Goal: Task Accomplishment & Management: Manage account settings

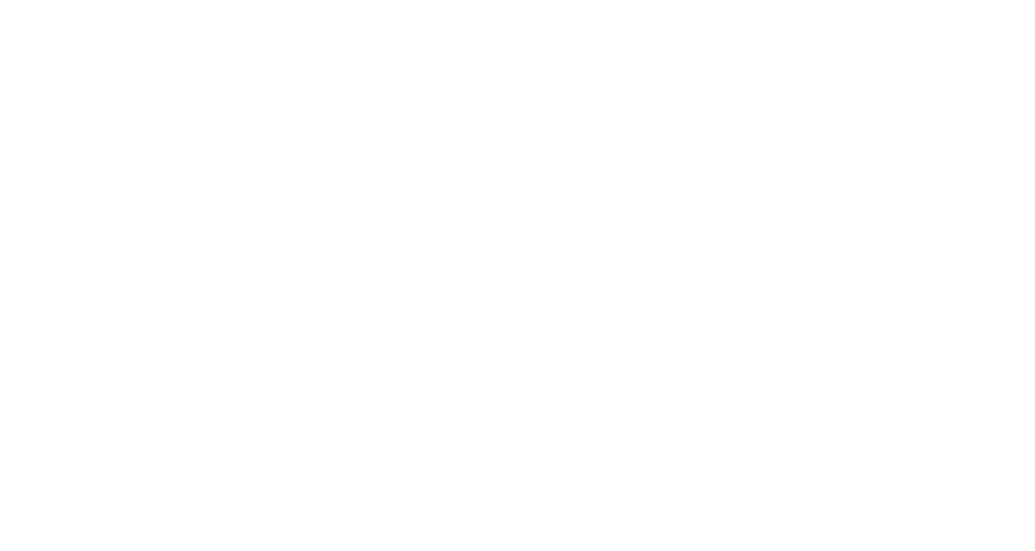
select select "*"
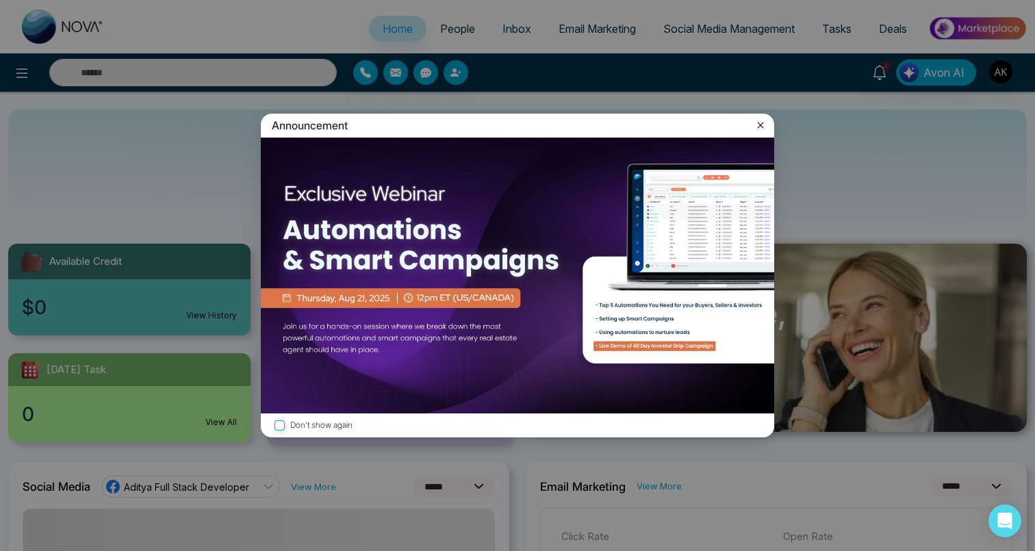
click at [756, 126] on icon at bounding box center [761, 125] width 14 height 14
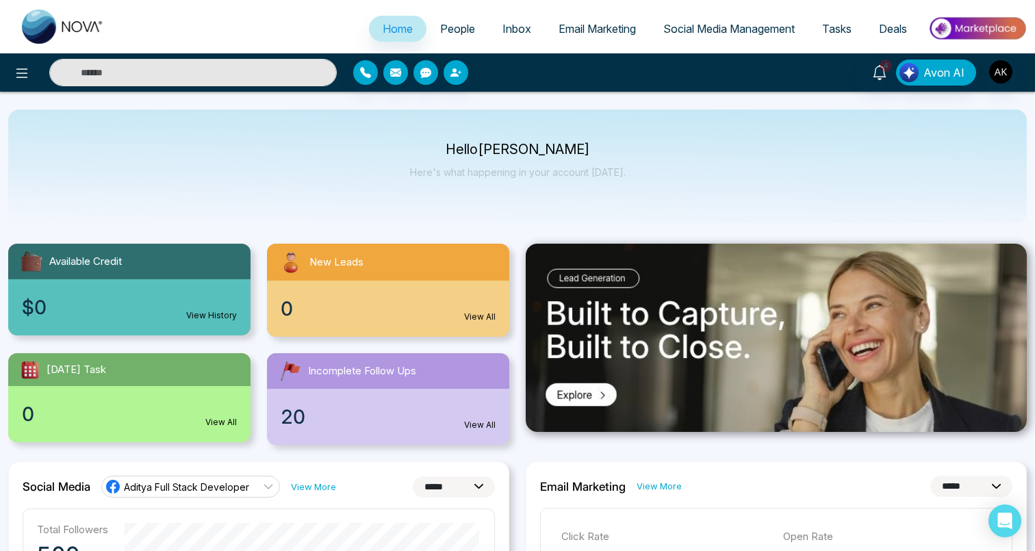
click at [160, 77] on input "text" at bounding box center [193, 72] width 288 height 27
type input "*****"
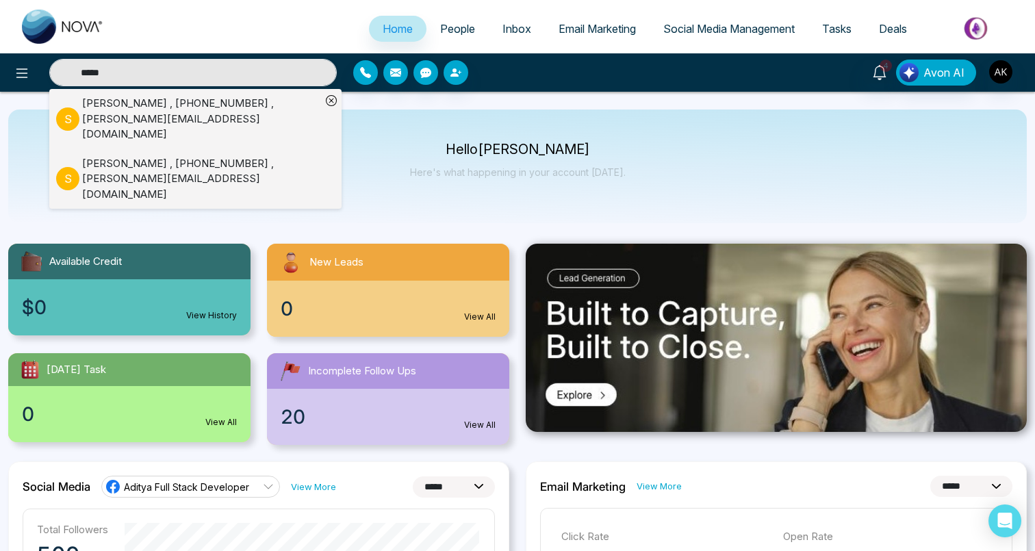
click at [158, 108] on div "sahil , +918460937300 , sahil@mmnovatech.com" at bounding box center [201, 119] width 239 height 47
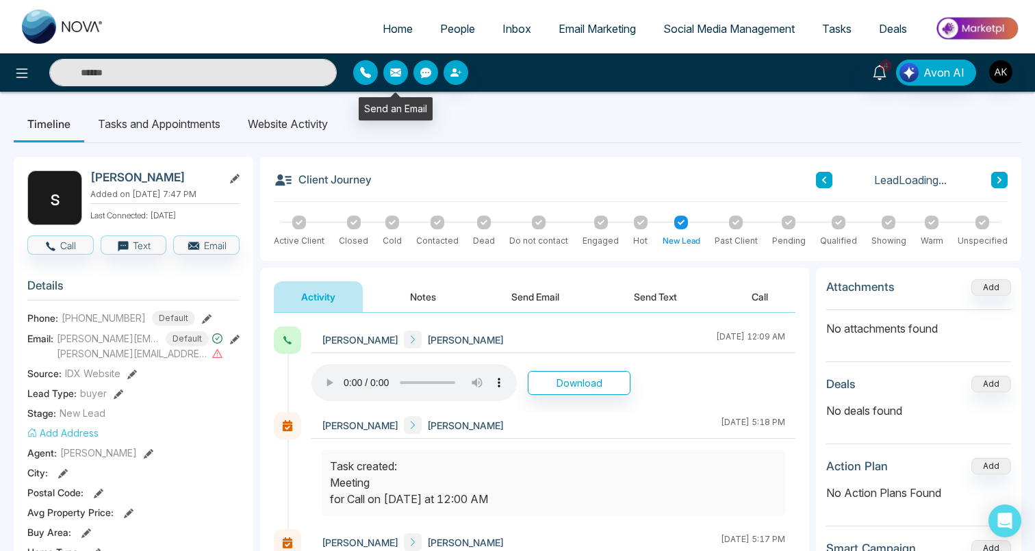
click at [364, 75] on icon "button" at bounding box center [365, 72] width 11 height 11
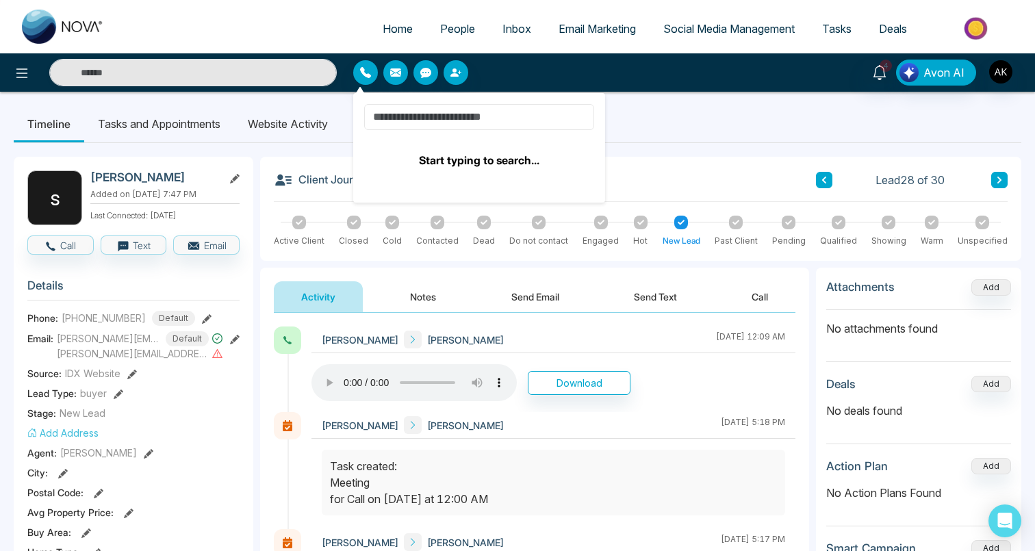
click at [405, 121] on input at bounding box center [479, 117] width 230 height 26
select select "*"
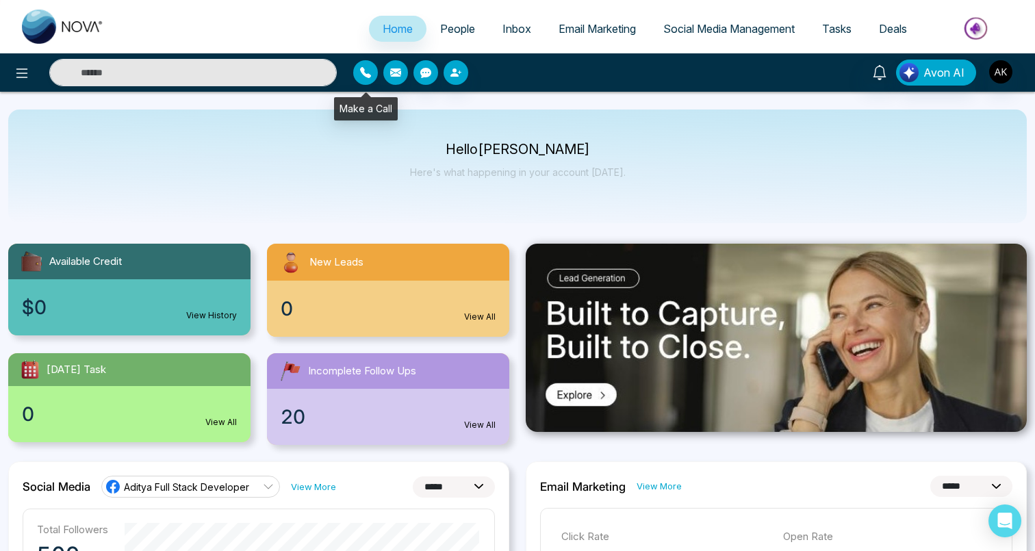
click at [367, 71] on icon "button" at bounding box center [365, 72] width 11 height 11
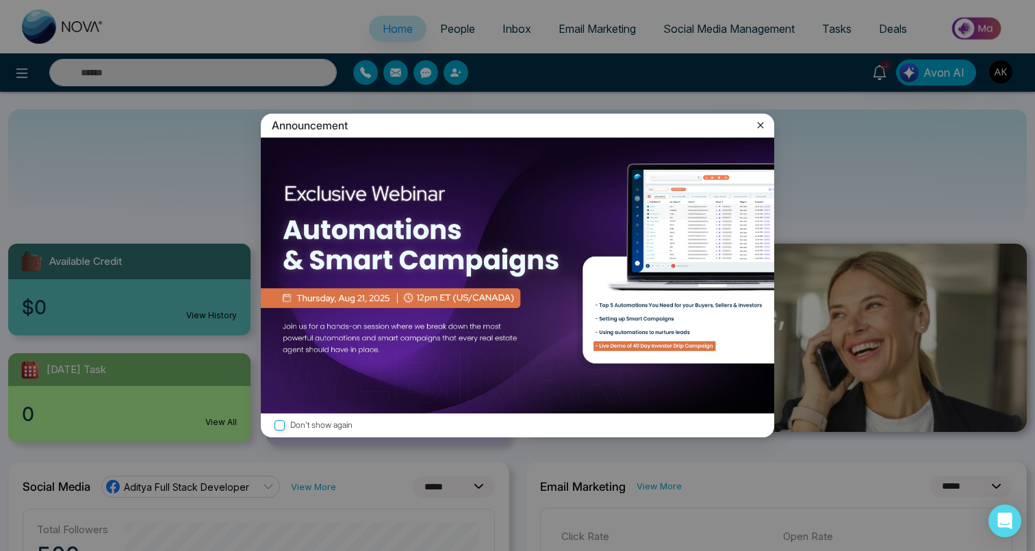
click at [758, 124] on icon at bounding box center [761, 125] width 14 height 14
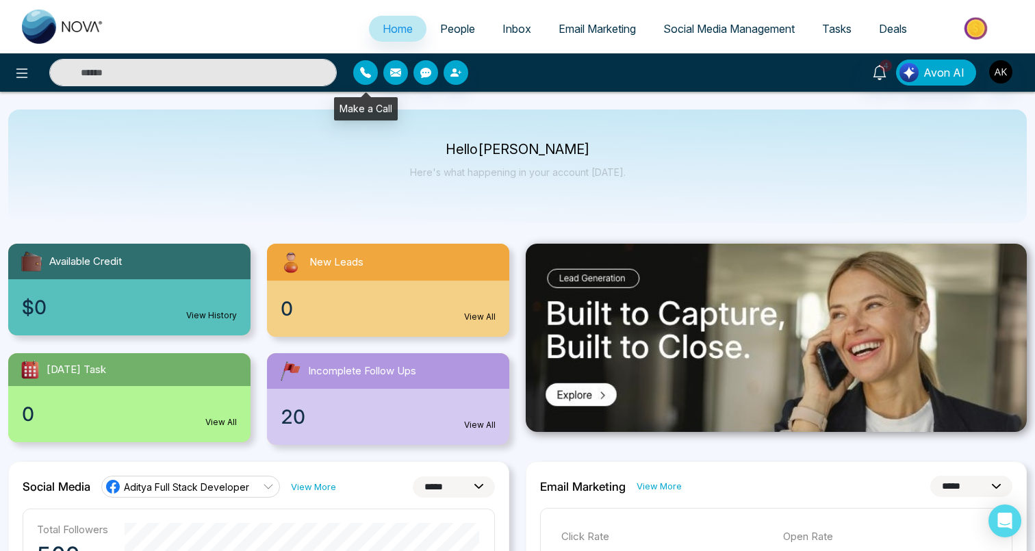
click at [365, 75] on icon "button" at bounding box center [365, 72] width 11 height 11
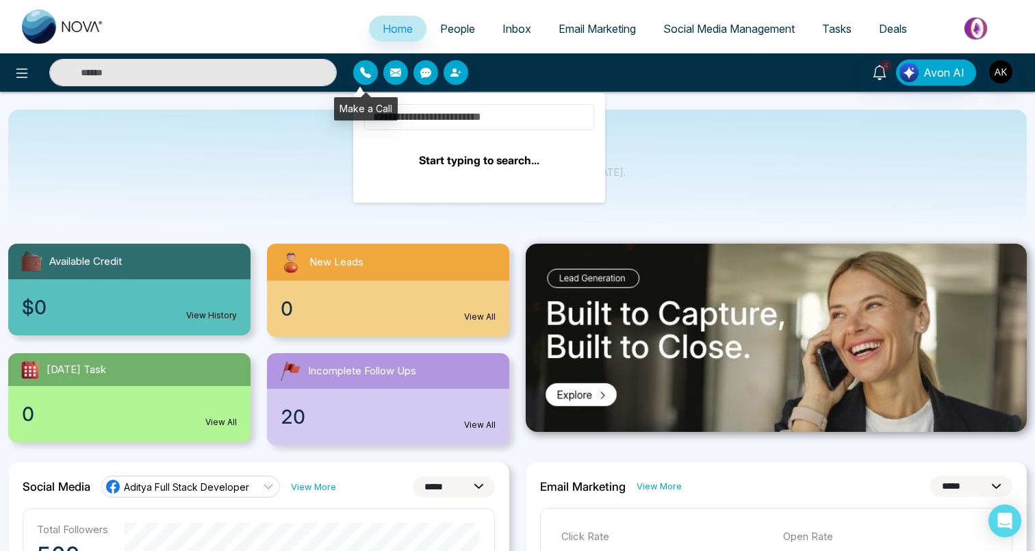
click at [401, 112] on input at bounding box center [479, 117] width 230 height 26
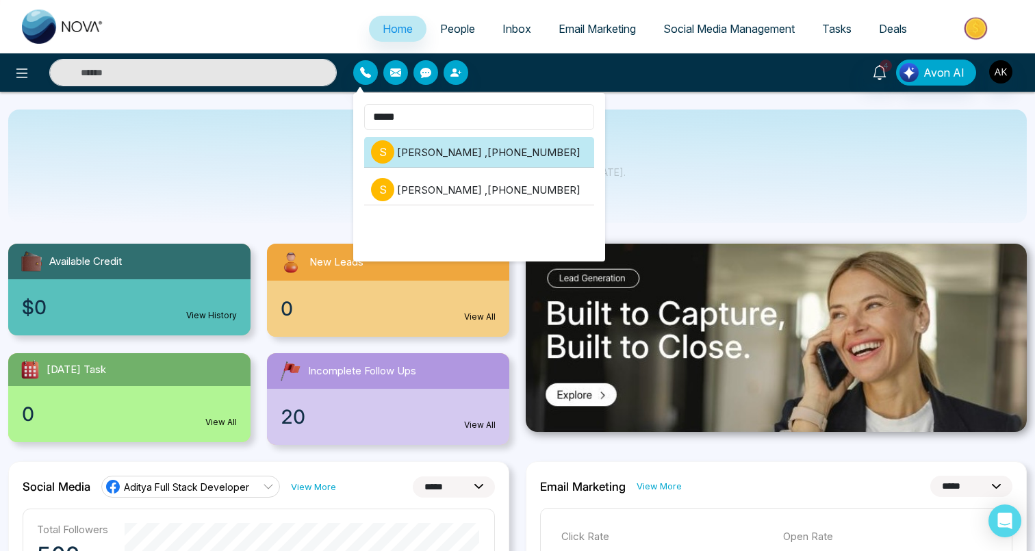
type input "*****"
click at [455, 153] on li "s sahil , +918460937300" at bounding box center [479, 152] width 230 height 31
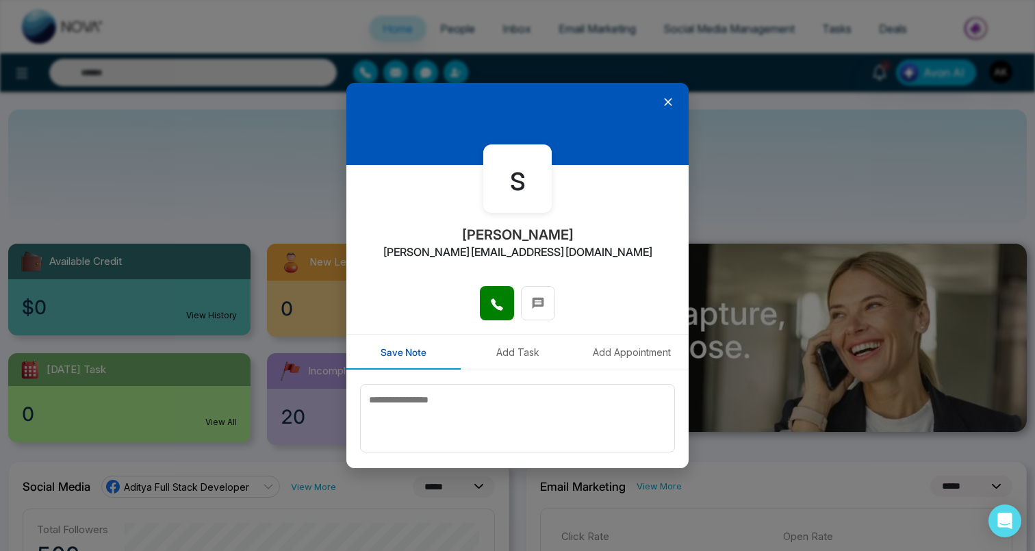
click at [535, 354] on button "Add Task" at bounding box center [518, 352] width 114 height 35
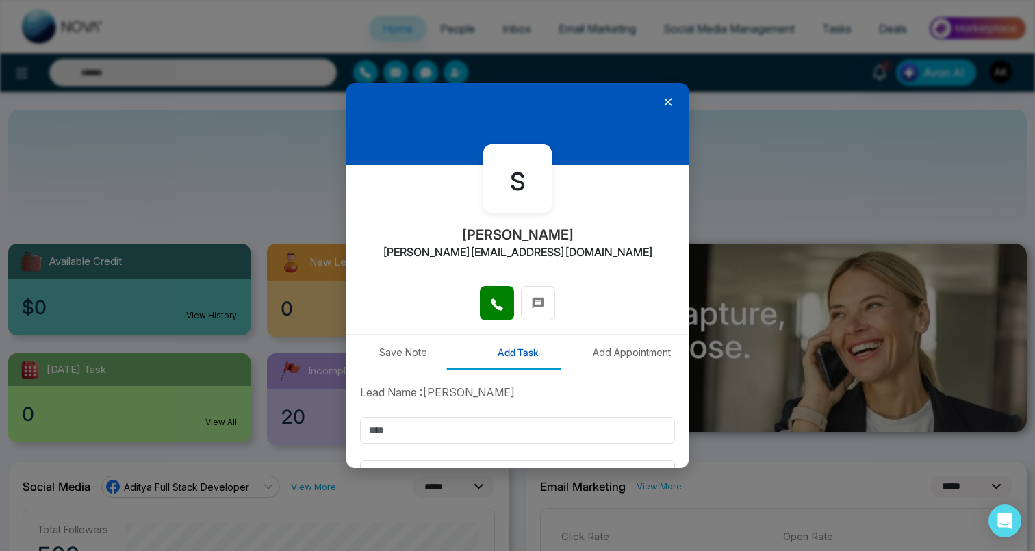
scroll to position [136, 0]
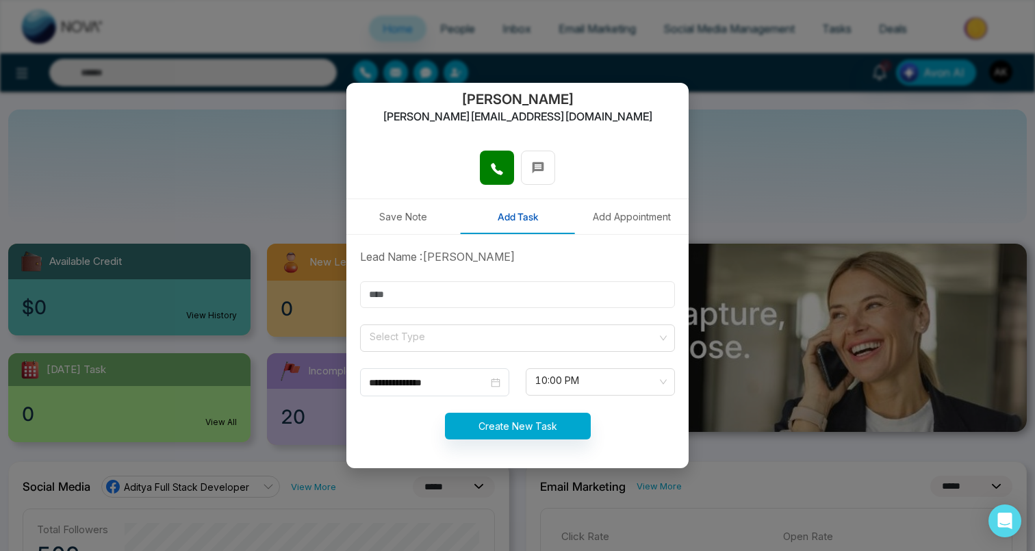
click at [496, 296] on input "text" at bounding box center [517, 294] width 315 height 27
click at [375, 357] on form "**********" at bounding box center [517, 353] width 331 height 208
click at [398, 341] on input "search" at bounding box center [512, 335] width 289 height 21
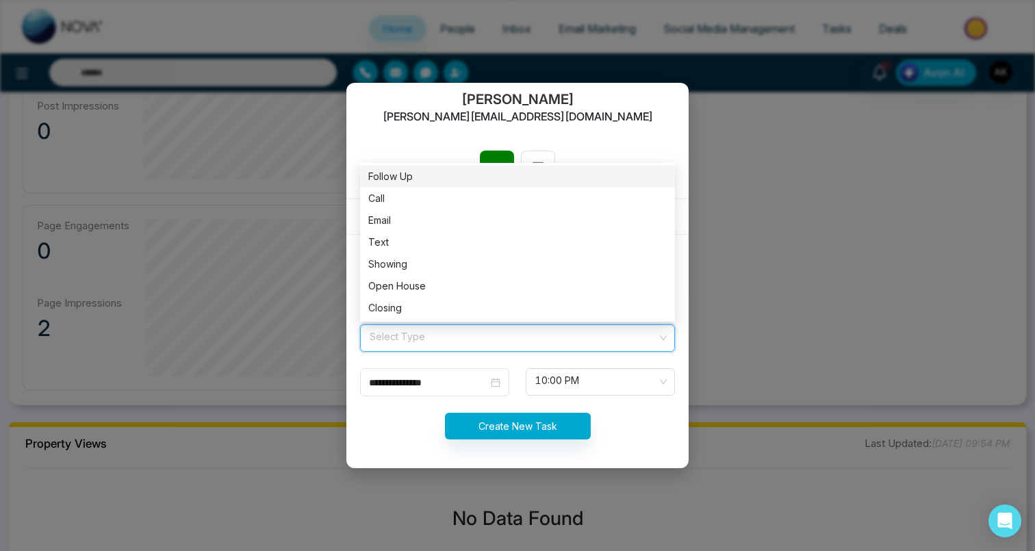
click at [438, 114] on div "s sahil sahil@mmnovatech.com" at bounding box center [518, 89] width 342 height 121
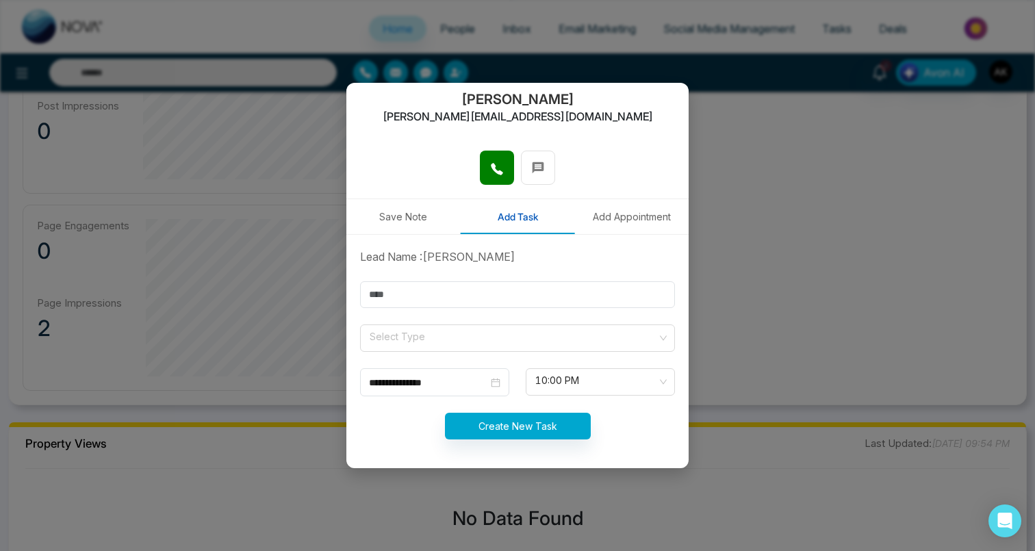
click at [619, 224] on button "Add Appointment" at bounding box center [632, 216] width 114 height 35
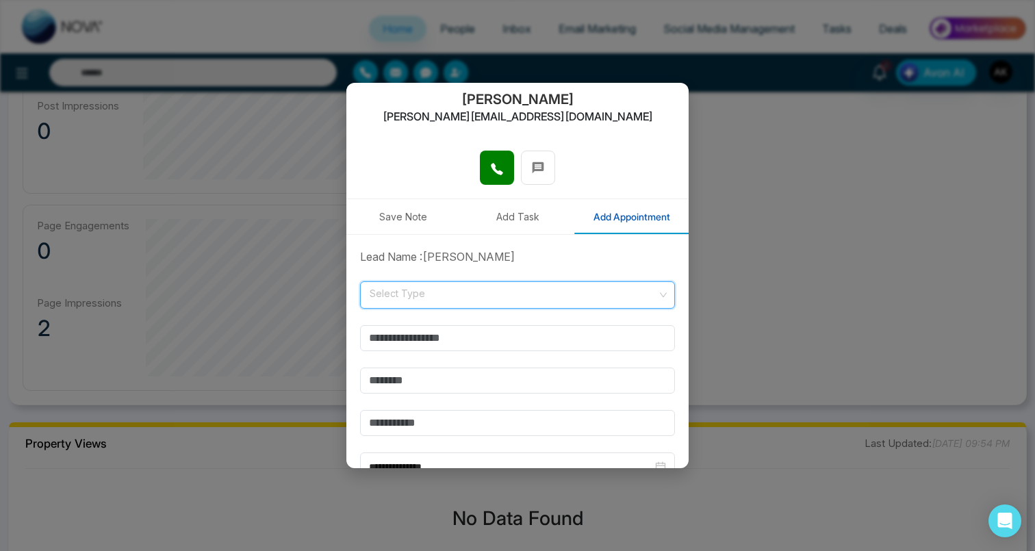
click at [561, 299] on input "search" at bounding box center [512, 292] width 289 height 21
click at [560, 299] on input "search" at bounding box center [512, 292] width 289 height 21
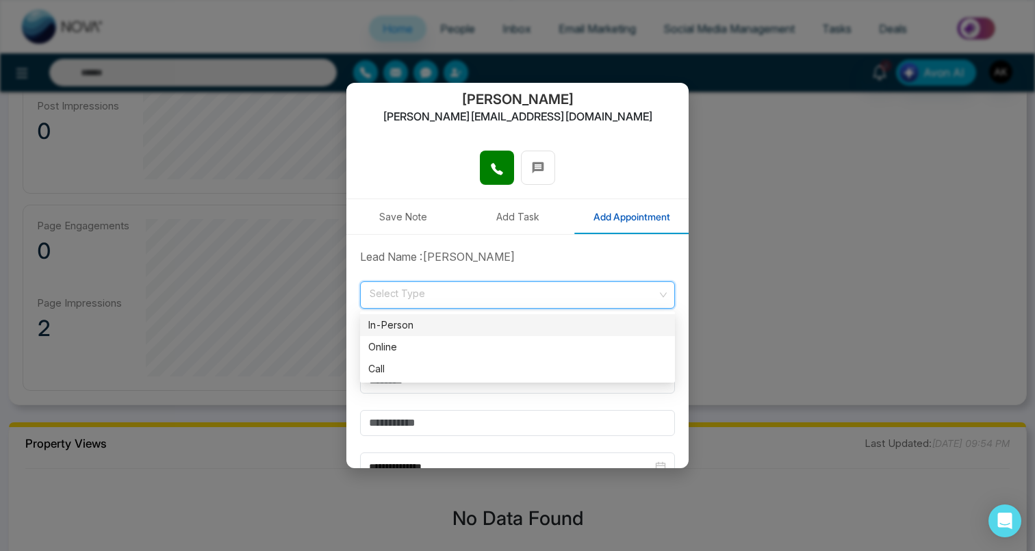
click at [538, 223] on button "Add Task" at bounding box center [518, 216] width 114 height 35
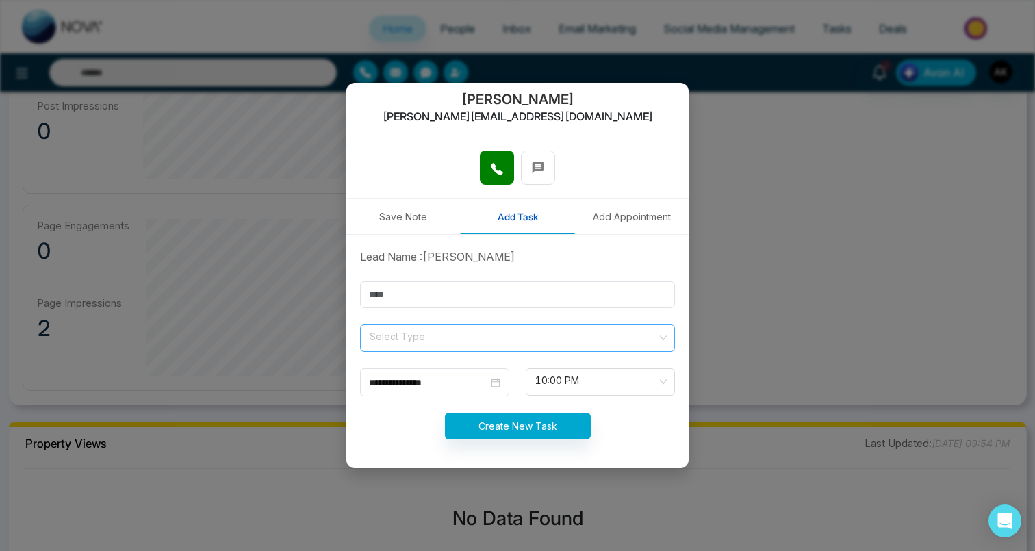
click at [510, 334] on input "search" at bounding box center [512, 335] width 289 height 21
click at [596, 219] on button "Add Appointment" at bounding box center [632, 216] width 114 height 35
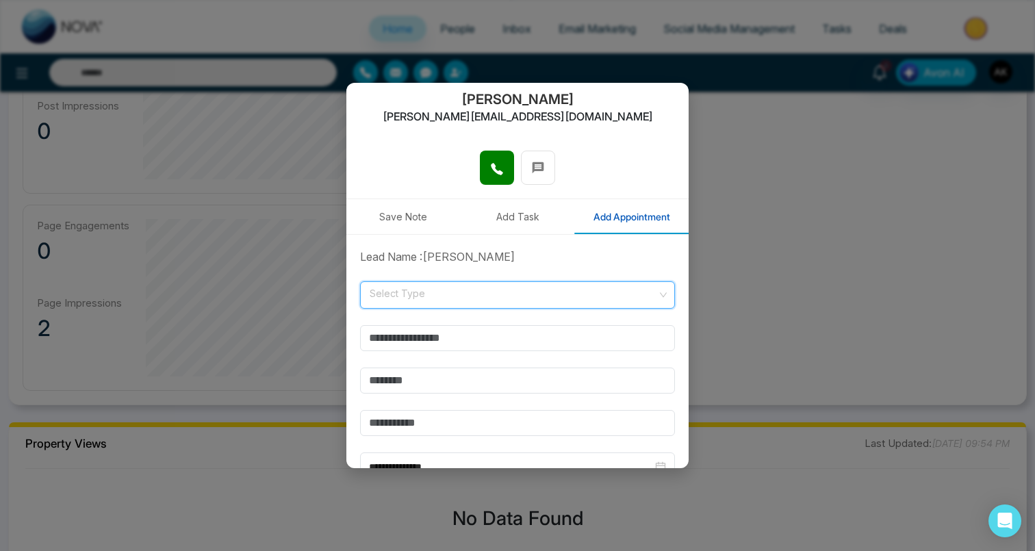
click at [466, 299] on input "search" at bounding box center [512, 292] width 289 height 21
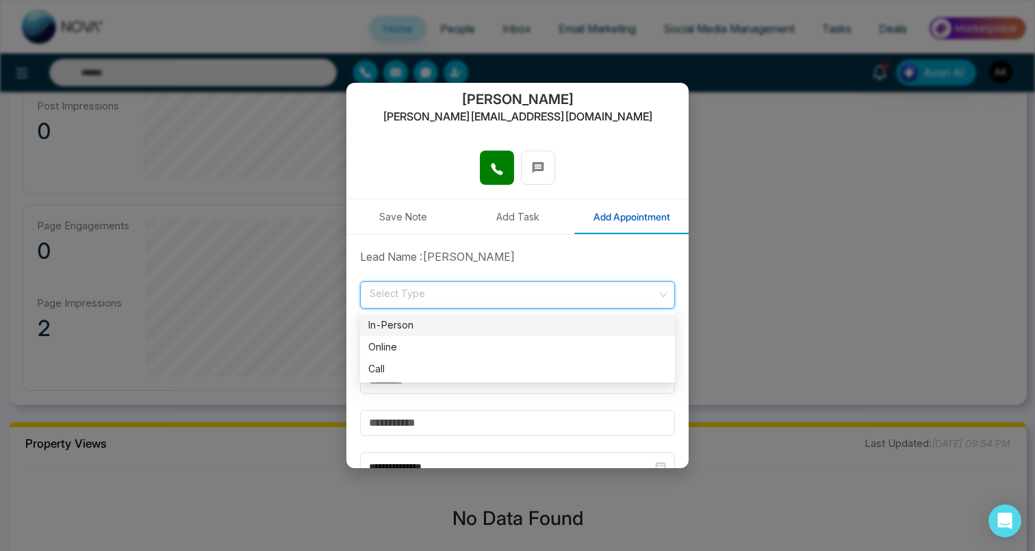
click at [457, 325] on div "In-Person" at bounding box center [517, 325] width 299 height 15
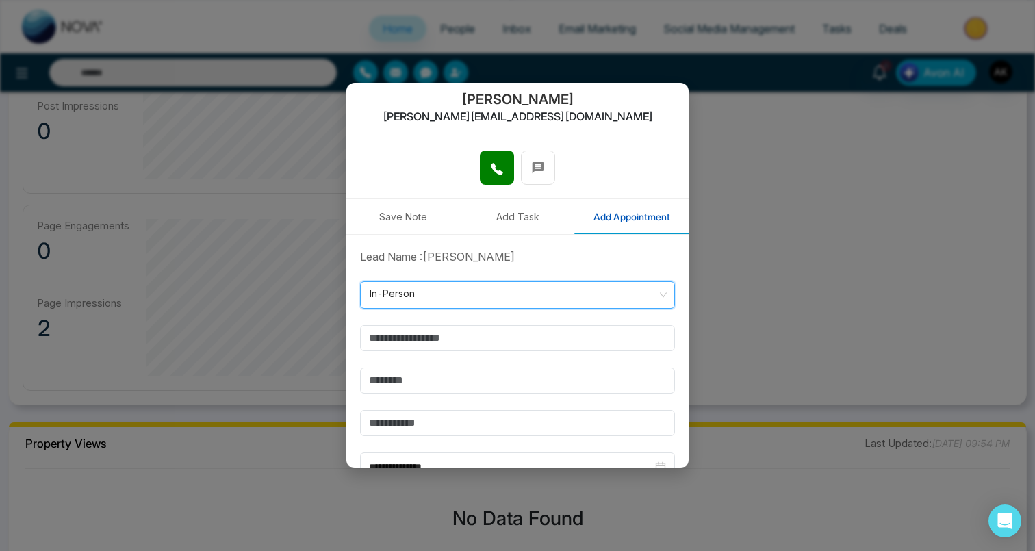
click at [502, 258] on div "Lead Name : sahil" at bounding box center [517, 257] width 331 height 16
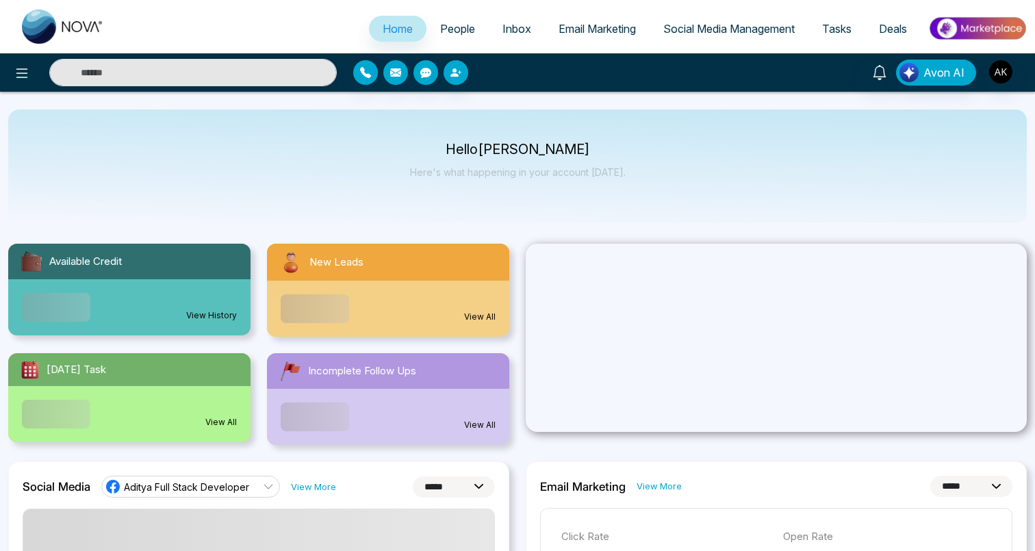
select select "*"
click at [449, 33] on span "People" at bounding box center [457, 29] width 35 height 14
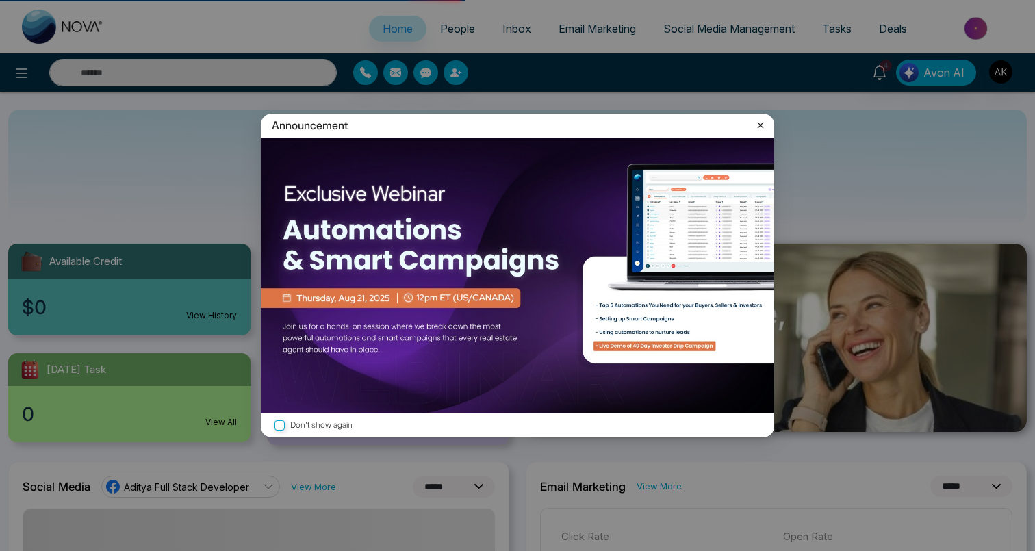
click at [758, 125] on icon at bounding box center [761, 125] width 14 height 14
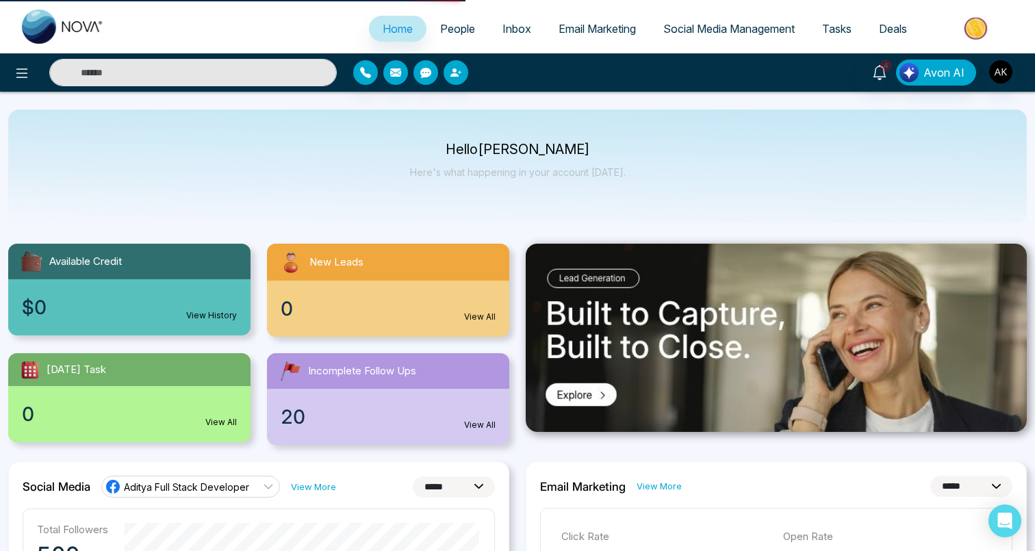
click at [458, 31] on span "People" at bounding box center [457, 29] width 35 height 14
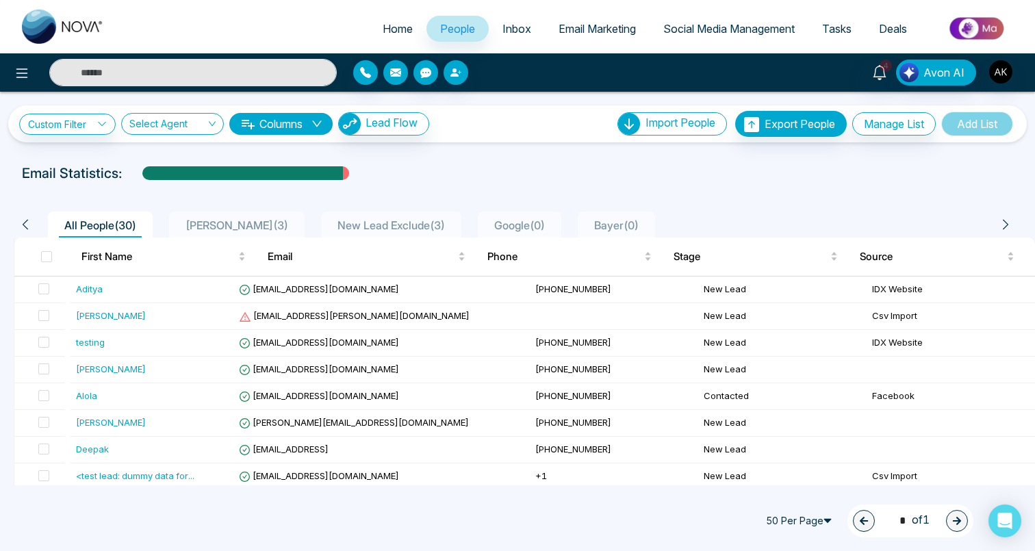
click at [401, 77] on button "button" at bounding box center [396, 72] width 25 height 25
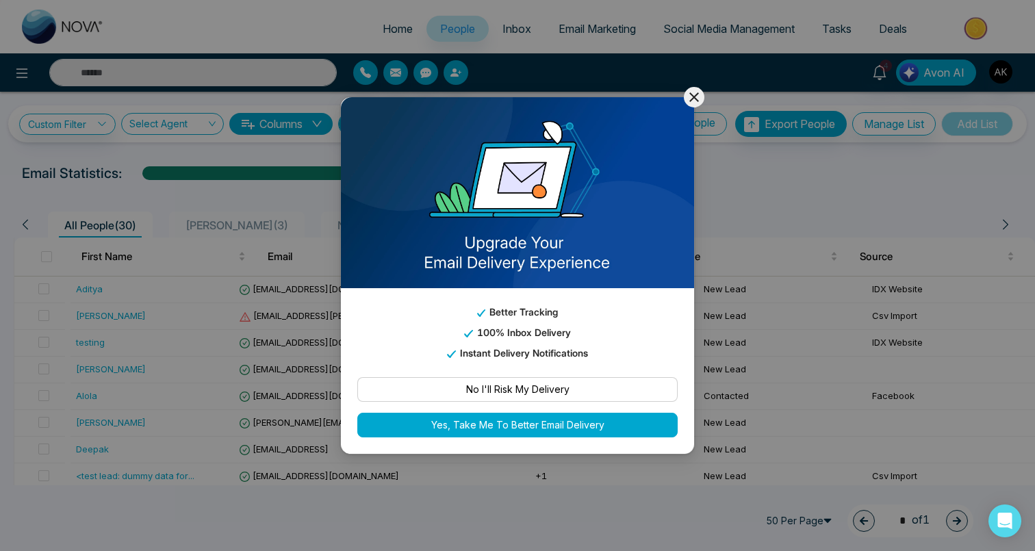
click at [524, 419] on button "Yes, Take Me To Better Email Delivery" at bounding box center [517, 425] width 321 height 25
select select "***"
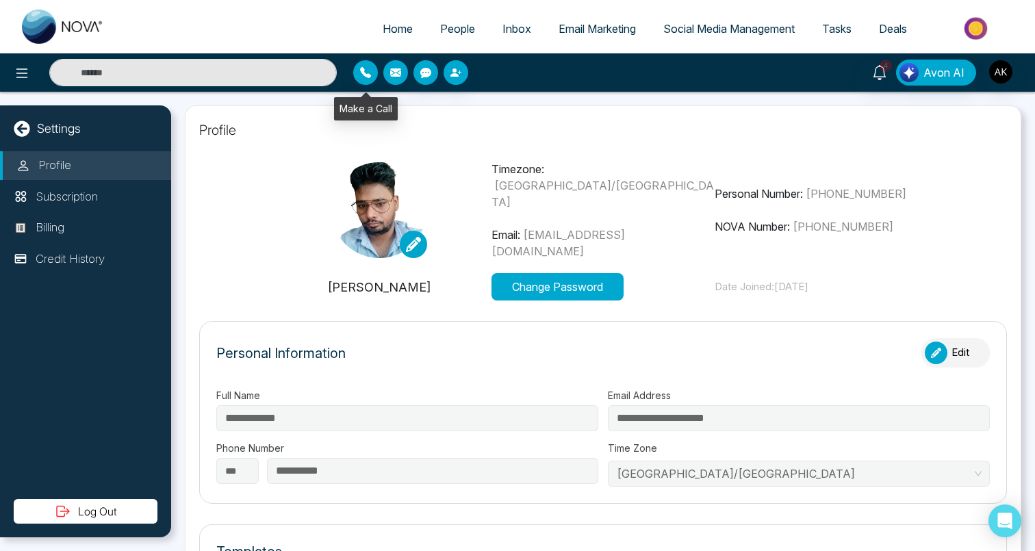
click at [394, 73] on icon "button" at bounding box center [395, 72] width 11 height 8
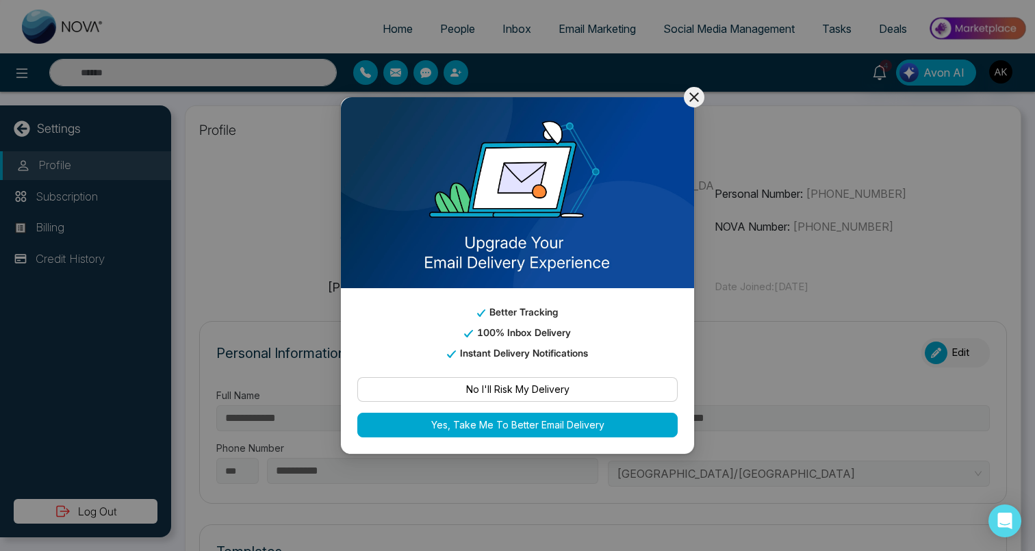
click at [528, 386] on button "No I'll Risk My Delivery" at bounding box center [517, 389] width 321 height 25
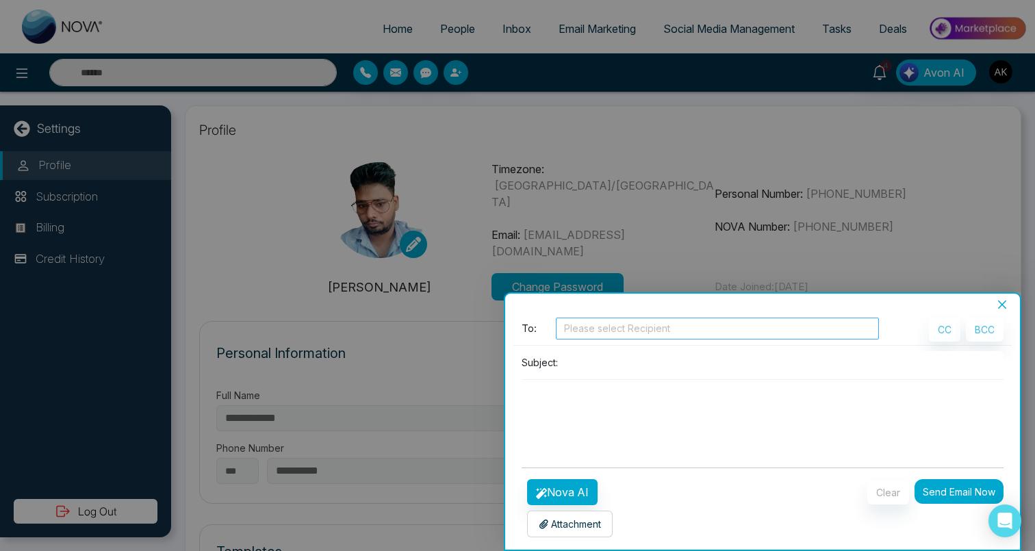
click at [651, 332] on div at bounding box center [718, 329] width 316 height 16
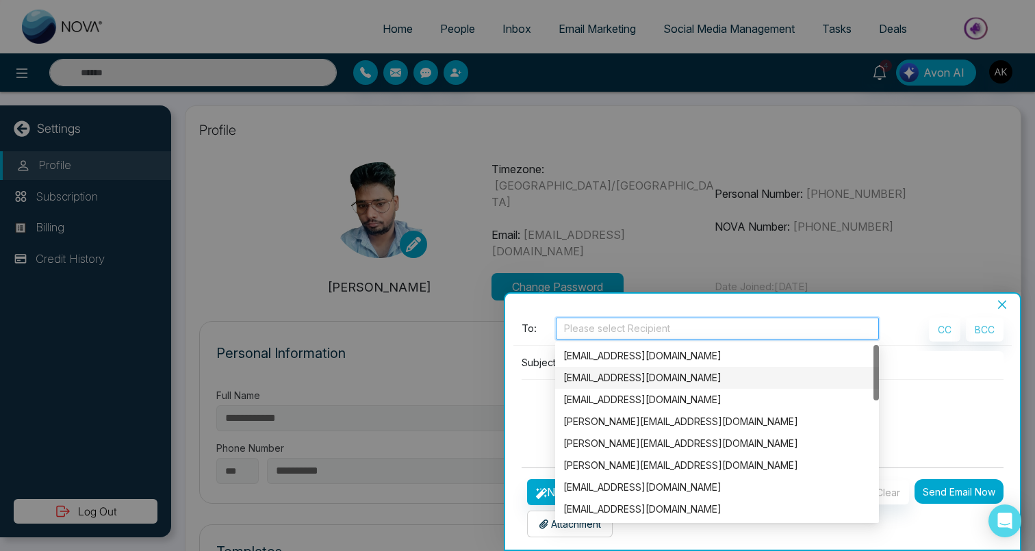
click at [531, 387] on textarea at bounding box center [763, 413] width 482 height 66
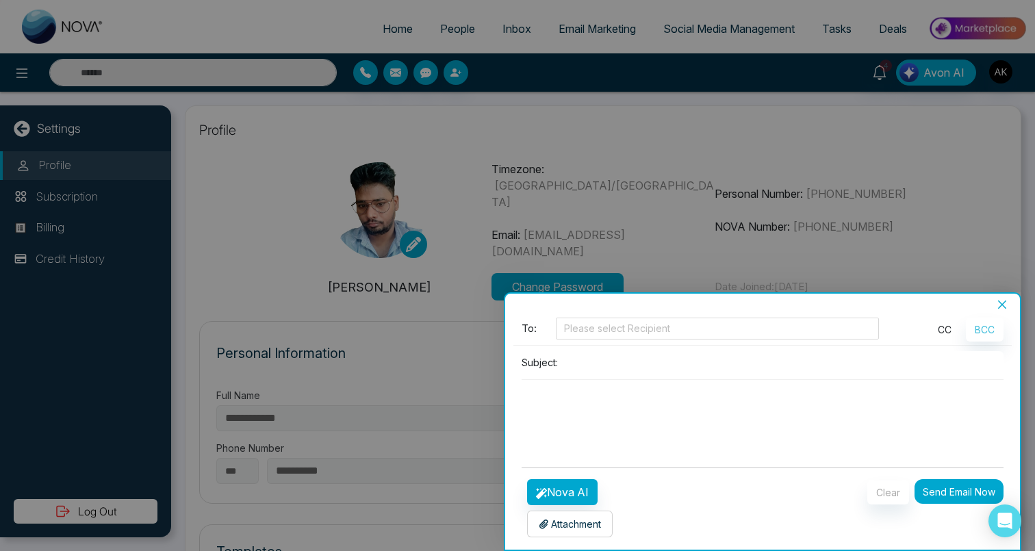
click at [929, 334] on button "CC" at bounding box center [945, 330] width 32 height 24
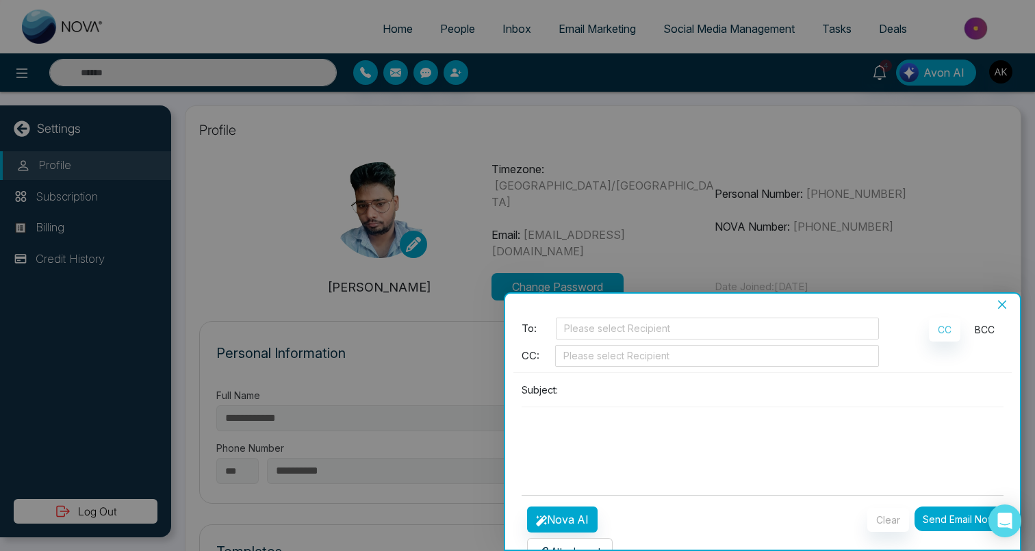
click at [980, 323] on button "BCC" at bounding box center [985, 330] width 38 height 24
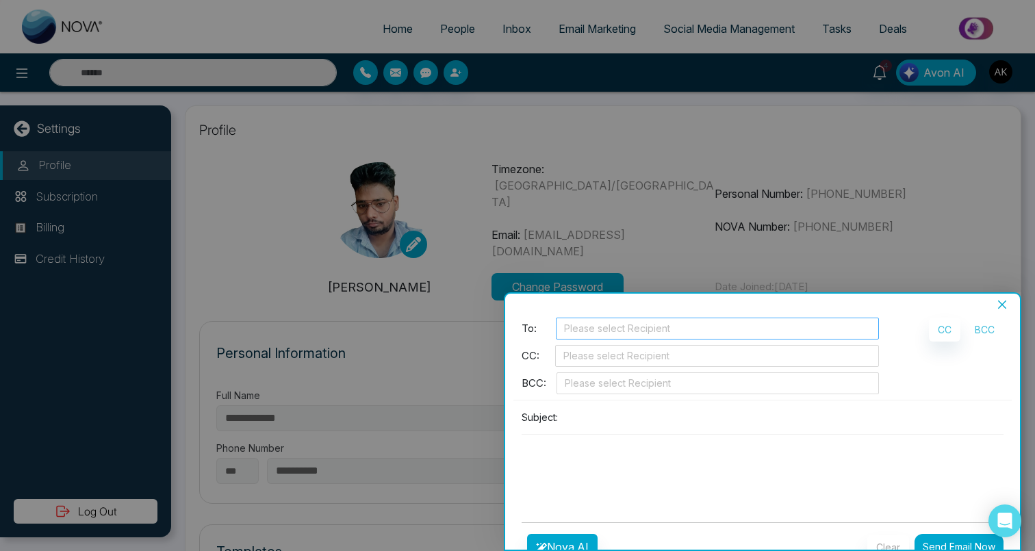
click at [634, 336] on div at bounding box center [718, 329] width 316 height 16
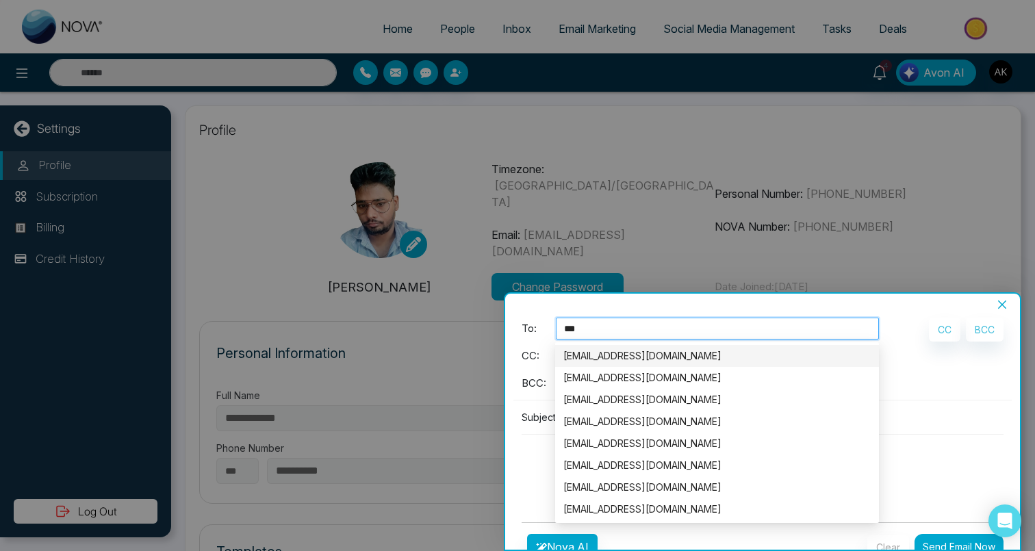
type input "****"
click at [538, 339] on div "To: test" at bounding box center [700, 331] width 357 height 27
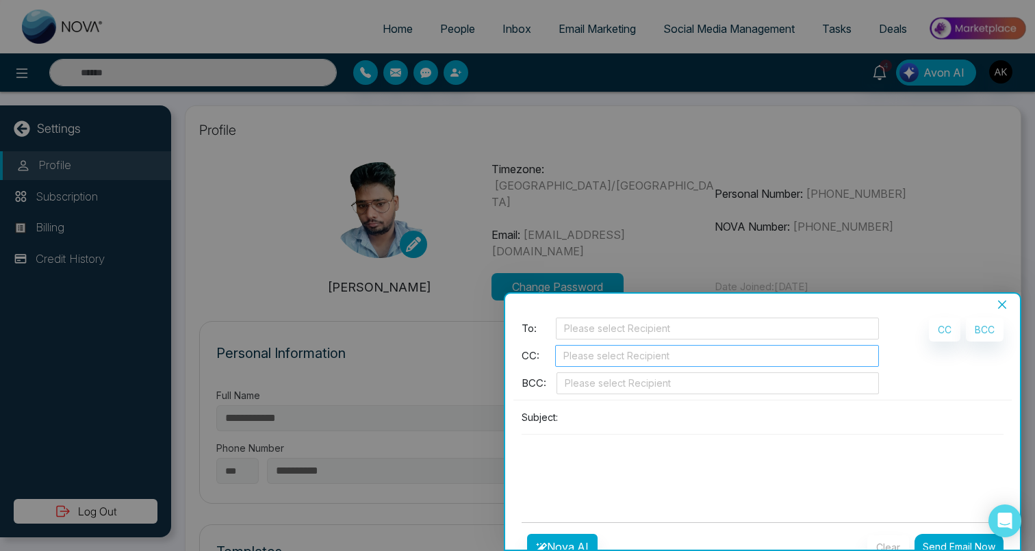
click at [611, 361] on div at bounding box center [717, 356] width 317 height 16
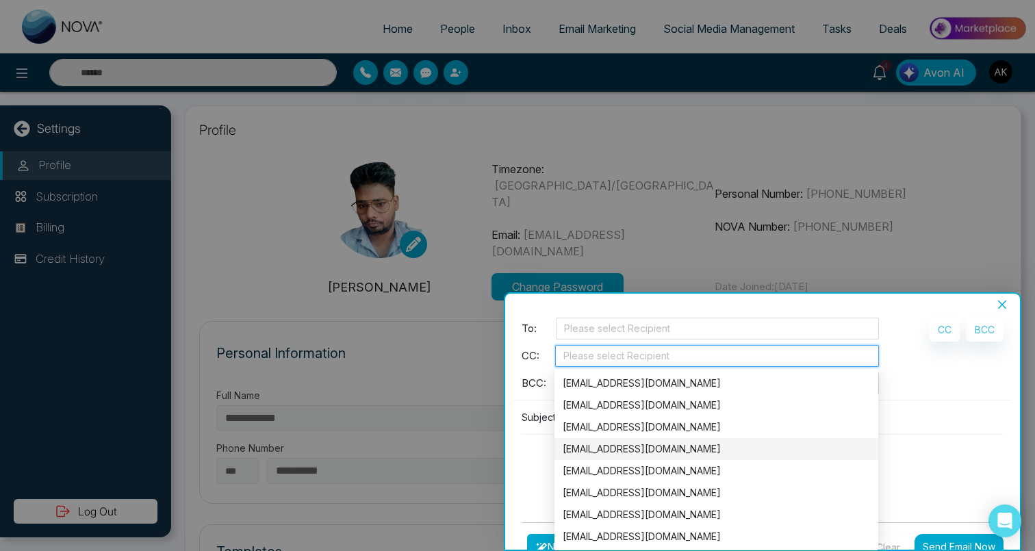
click at [540, 451] on textarea at bounding box center [763, 468] width 482 height 66
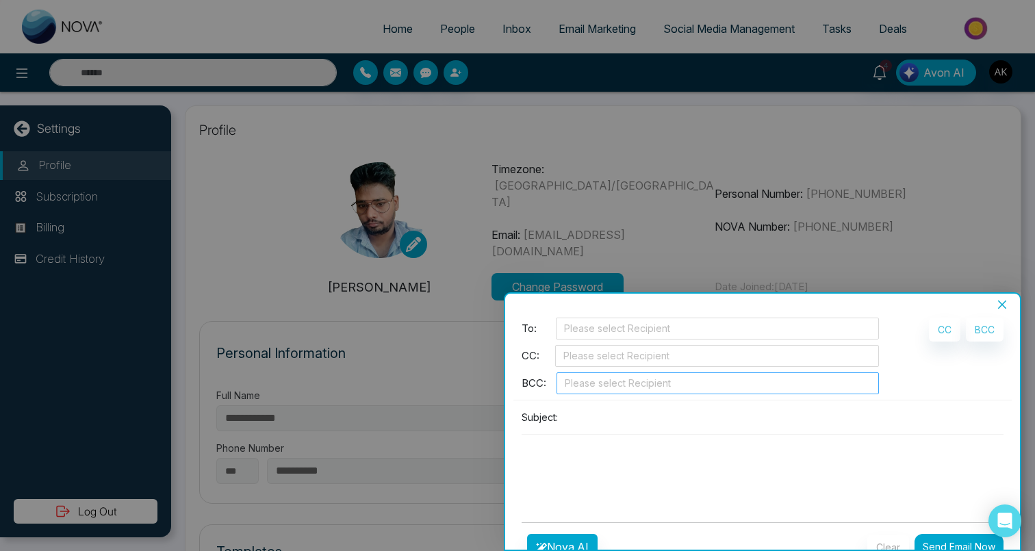
click at [596, 376] on div at bounding box center [718, 383] width 316 height 16
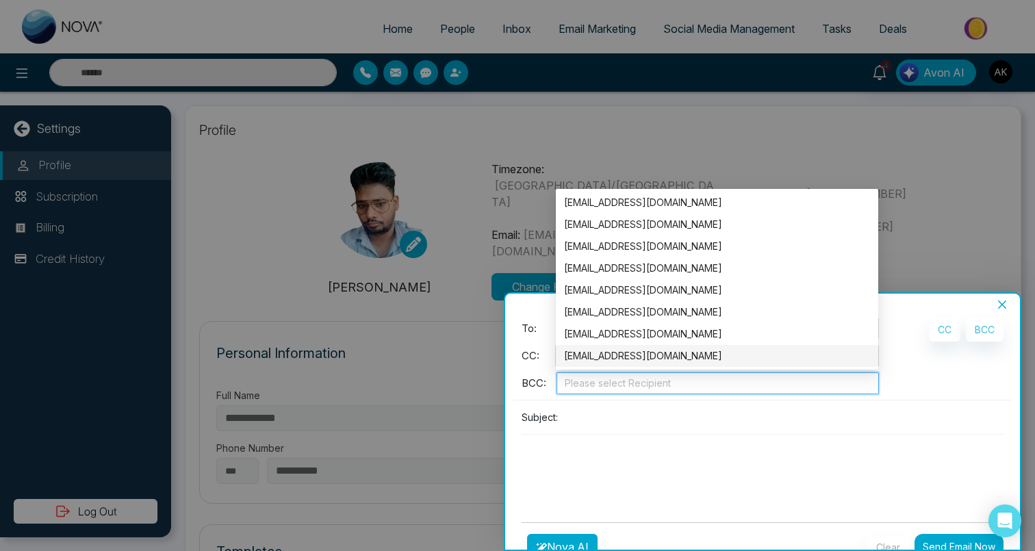
click at [639, 434] on div at bounding box center [763, 434] width 482 height 1
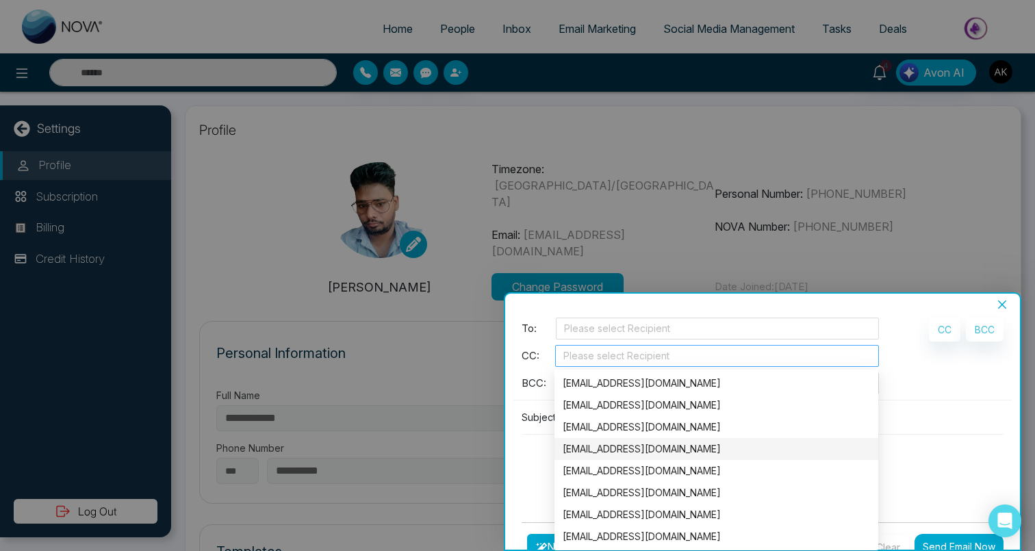
click at [596, 361] on div at bounding box center [717, 356] width 317 height 16
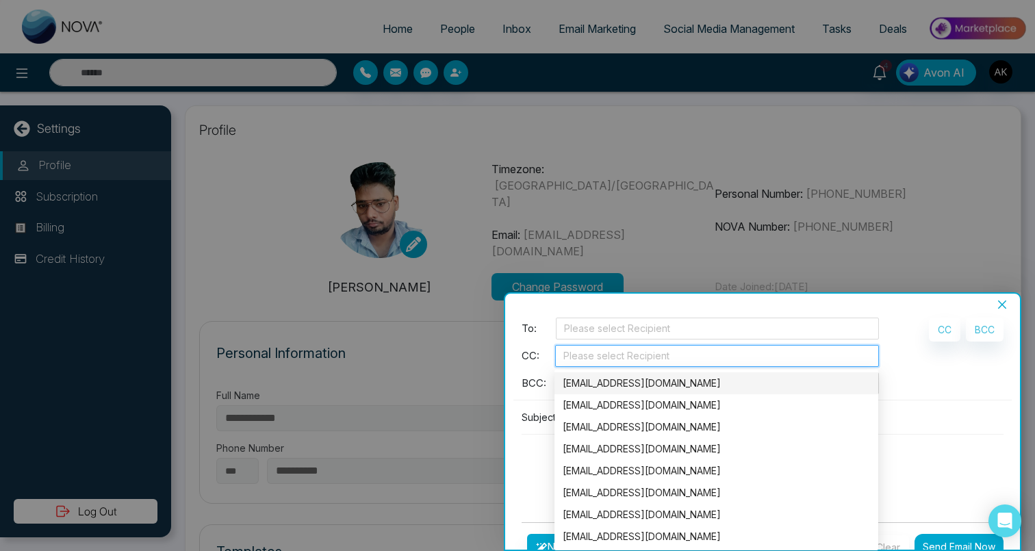
click at [546, 387] on span "BCC:" at bounding box center [534, 384] width 25 height 16
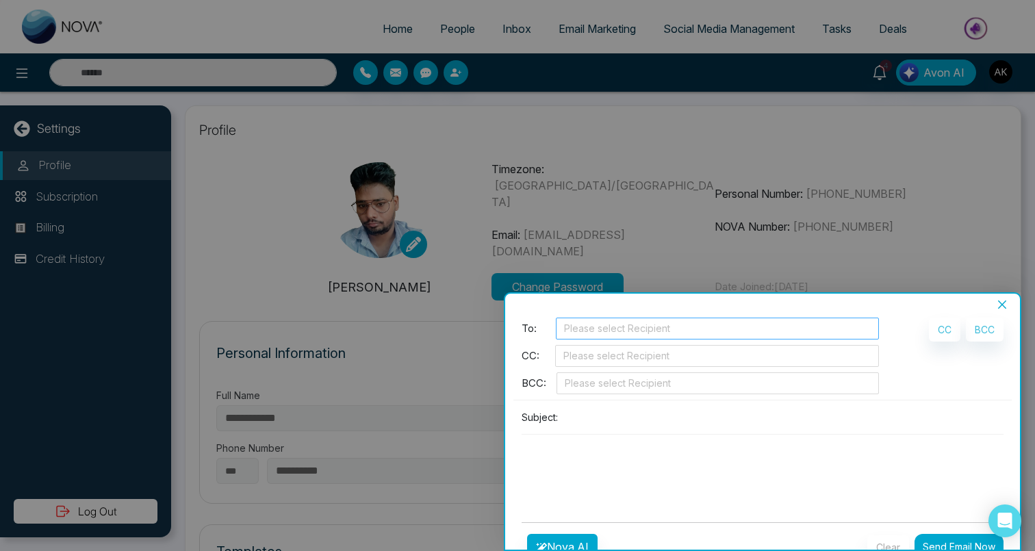
click at [579, 328] on div at bounding box center [718, 329] width 316 height 16
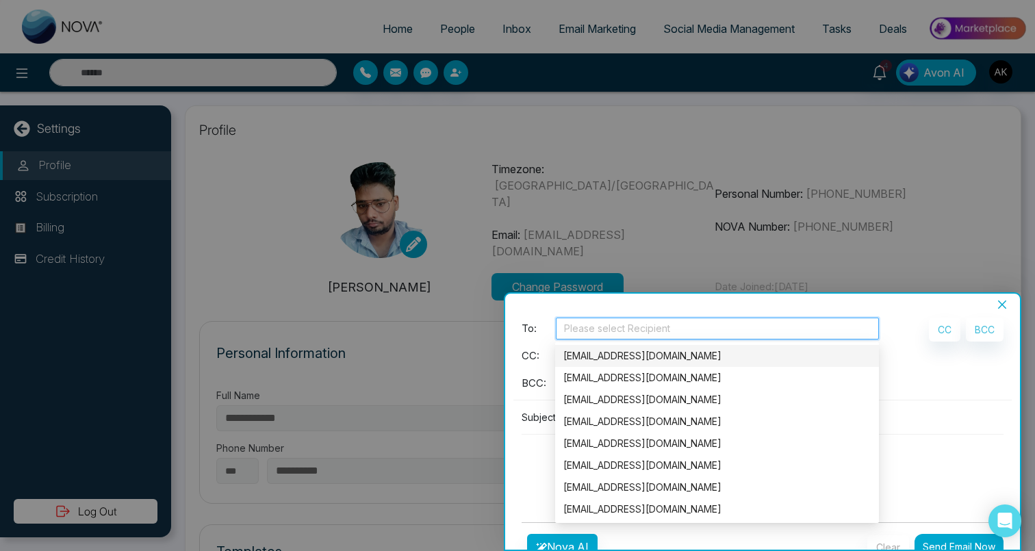
click at [541, 342] on div "To: Please select Recipient" at bounding box center [700, 331] width 357 height 27
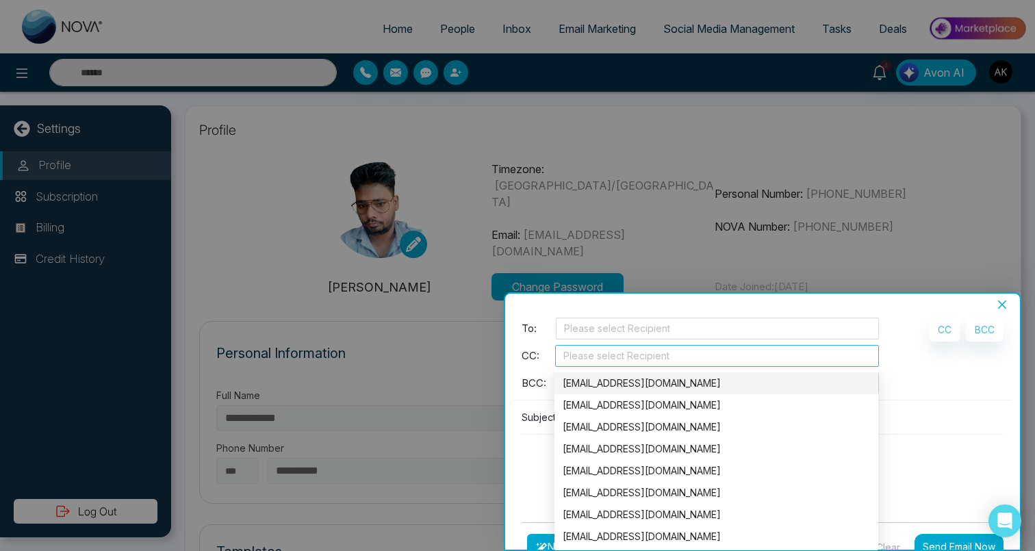
click at [581, 352] on div at bounding box center [717, 356] width 317 height 16
click at [533, 361] on span "CC:" at bounding box center [531, 357] width 18 height 16
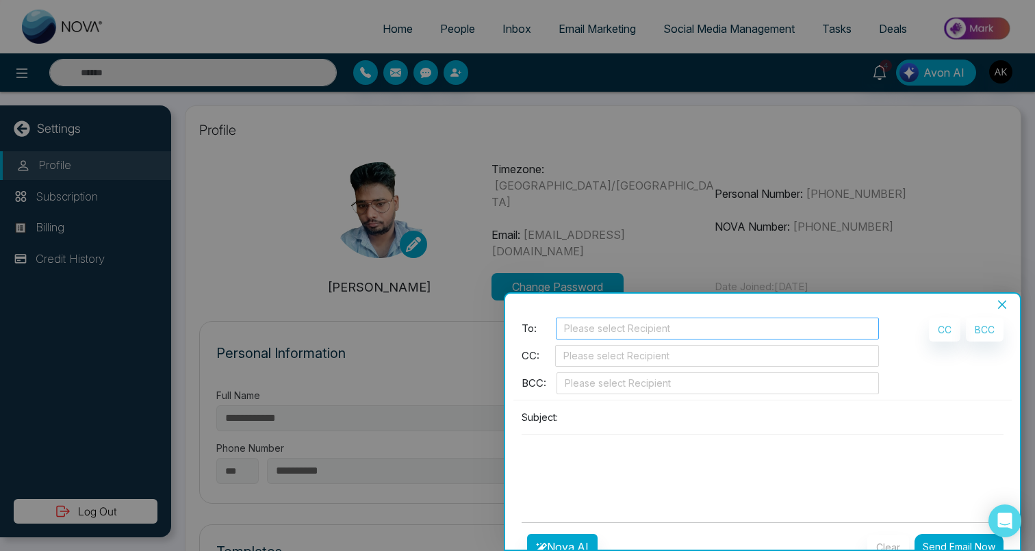
click at [592, 331] on div at bounding box center [718, 329] width 316 height 16
click at [527, 334] on span "To:" at bounding box center [529, 329] width 15 height 16
click at [682, 360] on div at bounding box center [717, 356] width 317 height 16
click at [615, 332] on div at bounding box center [718, 329] width 316 height 16
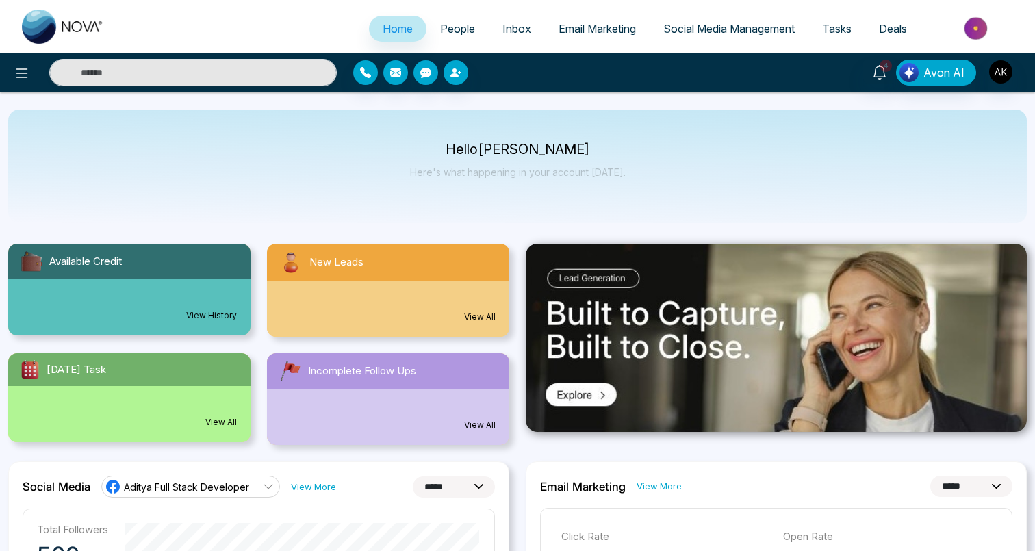
select select "*"
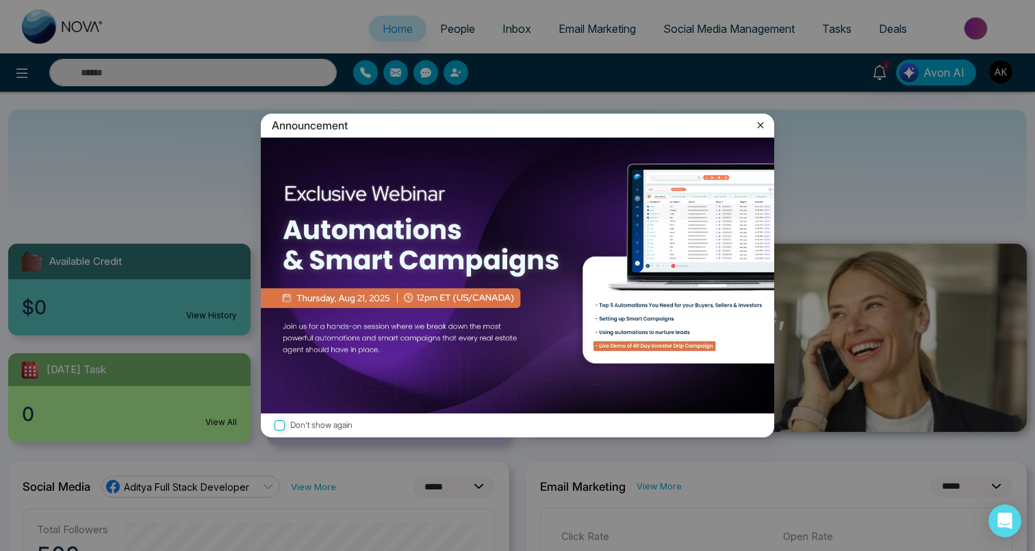
click at [762, 124] on icon at bounding box center [761, 125] width 6 height 6
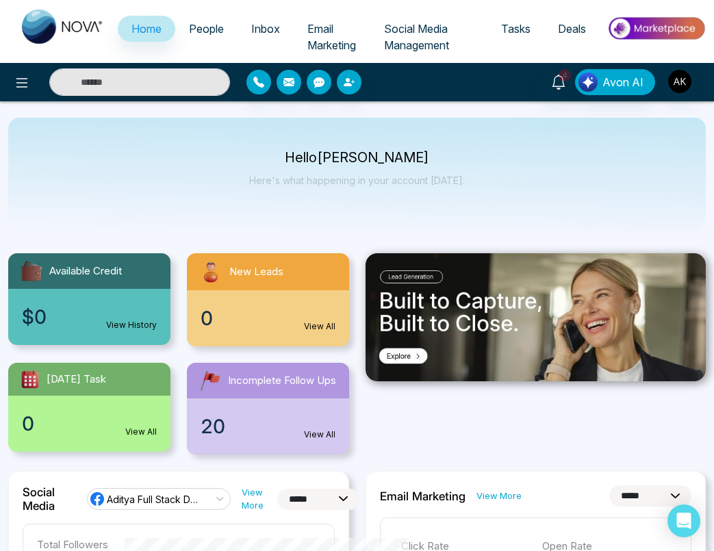
click at [211, 29] on span "People" at bounding box center [206, 29] width 35 height 14
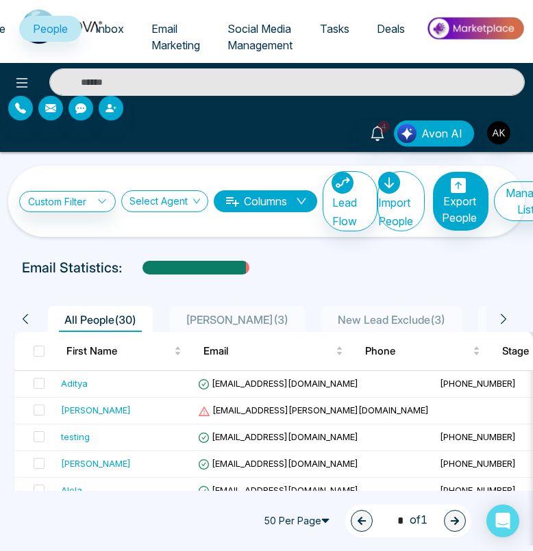
click at [164, 42] on span "Email Marketing" at bounding box center [175, 37] width 49 height 30
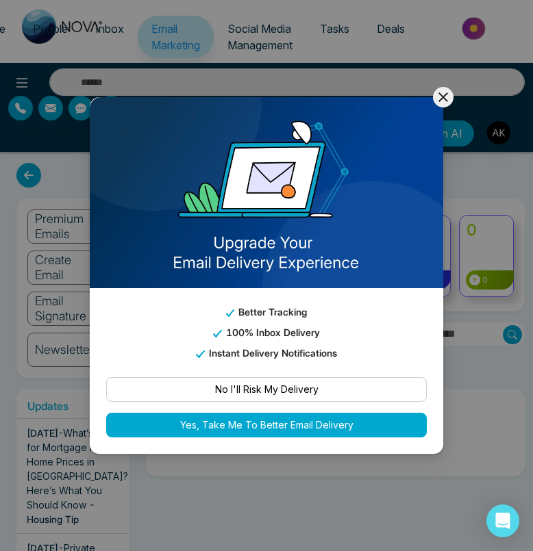
click at [445, 190] on div "Better Tracking 100% Inbox Delivery Instant Delivery Notifications No I'll Risk…" at bounding box center [266, 275] width 533 height 551
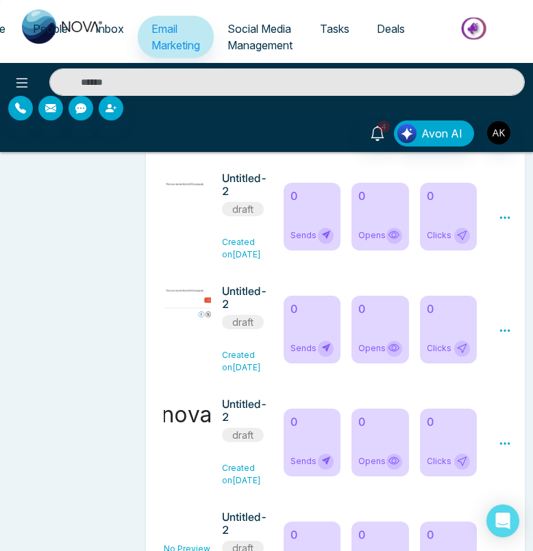
scroll to position [1027, 0]
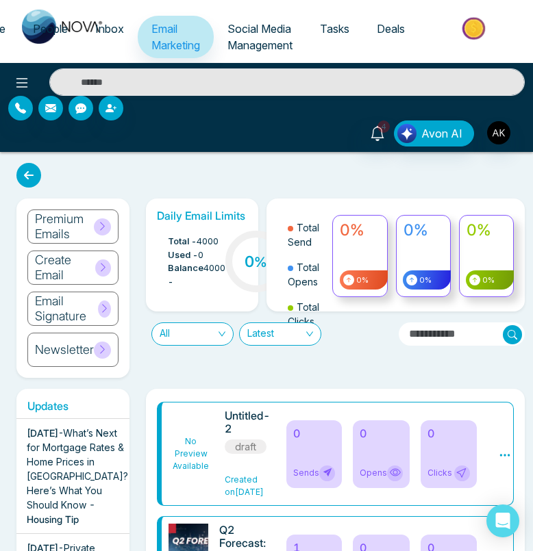
click at [109, 33] on span "Inbox" at bounding box center [109, 29] width 29 height 14
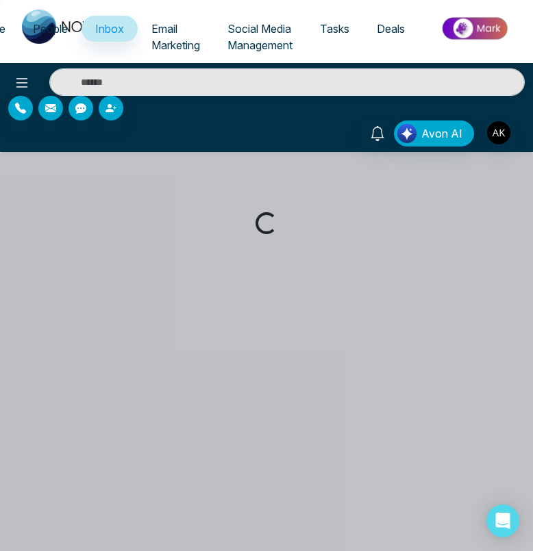
click at [45, 27] on span "People" at bounding box center [50, 29] width 35 height 14
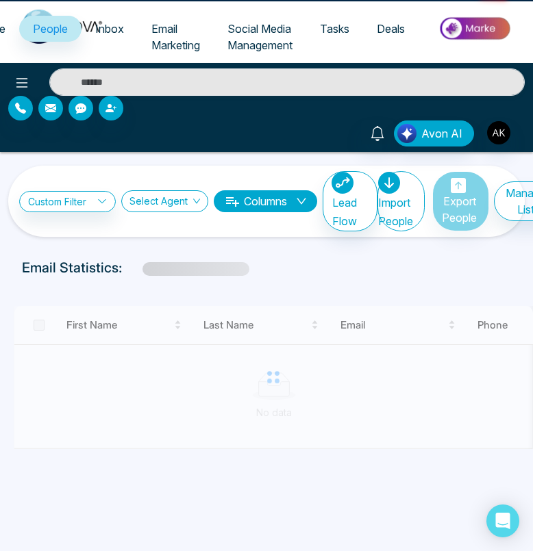
click at [121, 34] on link "Inbox" at bounding box center [109, 29] width 56 height 26
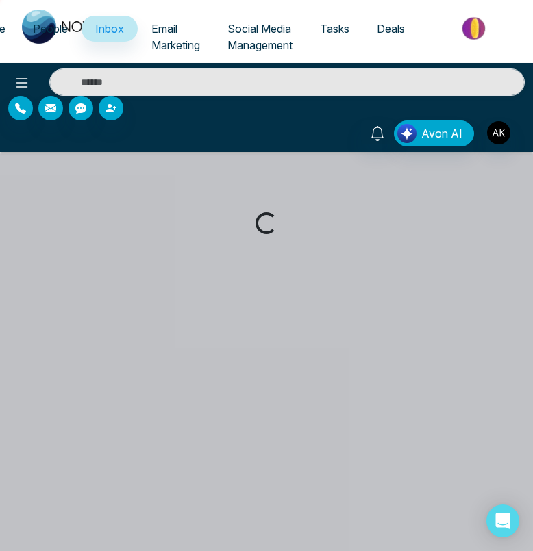
click at [156, 34] on span "Email Marketing" at bounding box center [175, 37] width 49 height 30
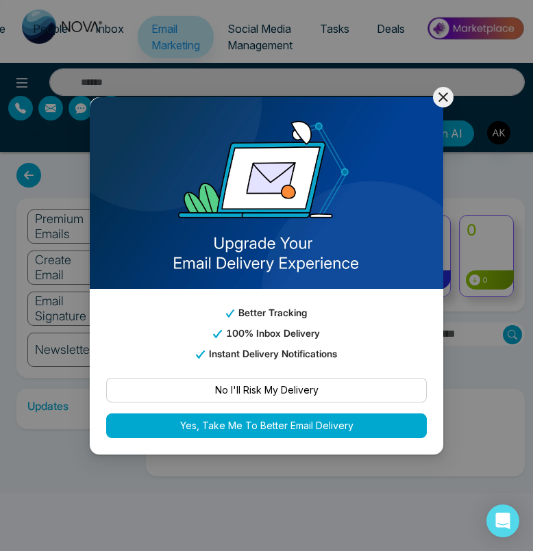
click at [255, 41] on div "Better Tracking 100% Inbox Delivery Instant Delivery Notifications No I'll Risk…" at bounding box center [266, 275] width 533 height 551
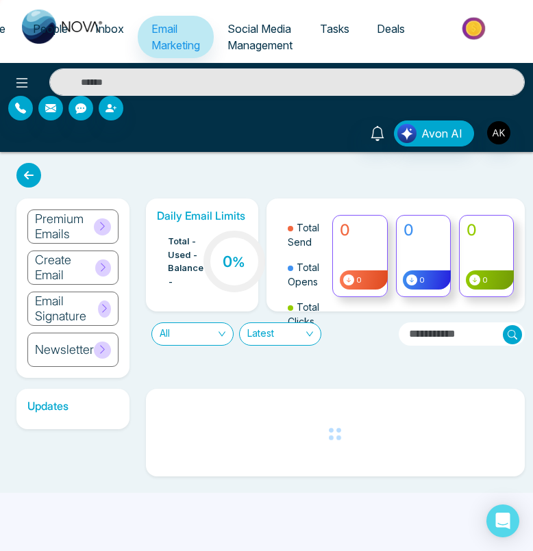
click at [266, 40] on span "Social Media Management" at bounding box center [259, 37] width 65 height 30
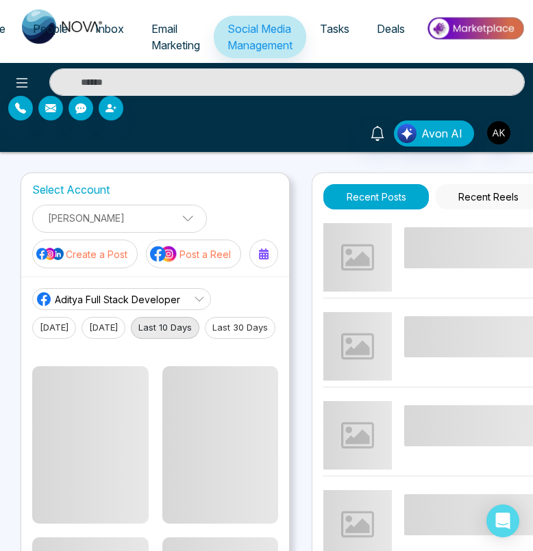
click at [335, 40] on link "Tasks" at bounding box center [334, 29] width 57 height 26
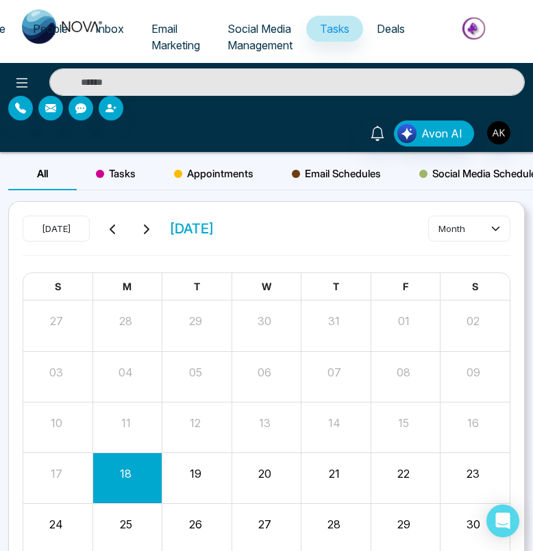
click at [400, 29] on span "Deals" at bounding box center [391, 29] width 28 height 14
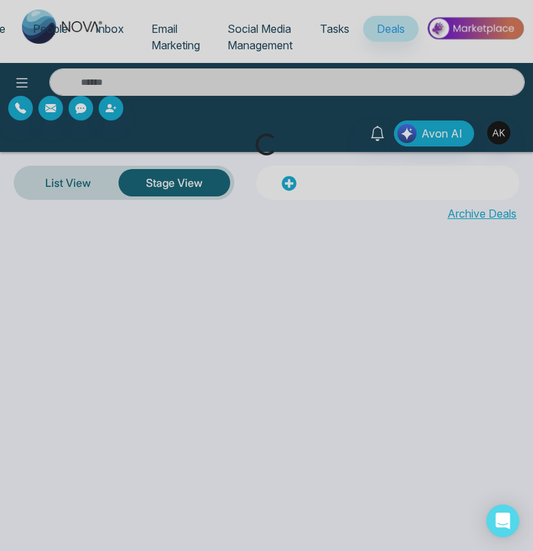
click at [190, 25] on div "Loading..." at bounding box center [266, 275] width 533 height 551
click at [163, 43] on div "Loading..." at bounding box center [266, 275] width 533 height 551
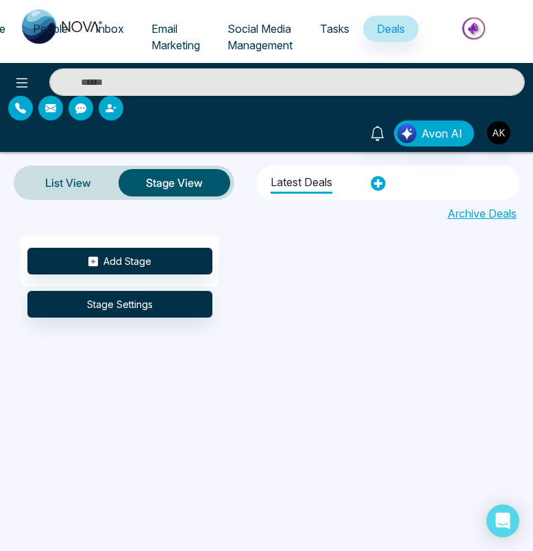
click at [60, 29] on span "People" at bounding box center [50, 29] width 35 height 14
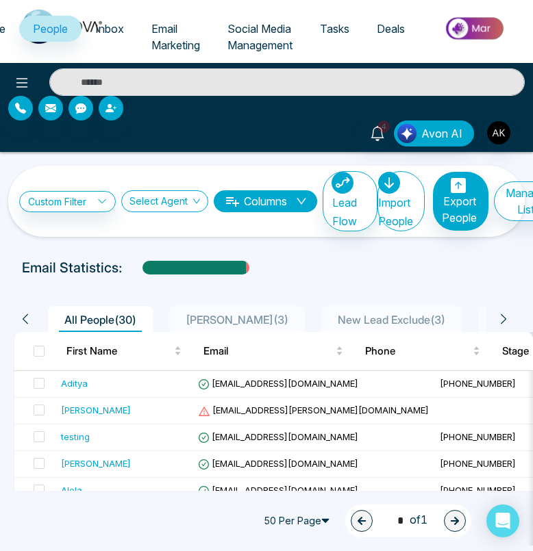
click at [163, 32] on span "Email Marketing" at bounding box center [175, 37] width 49 height 30
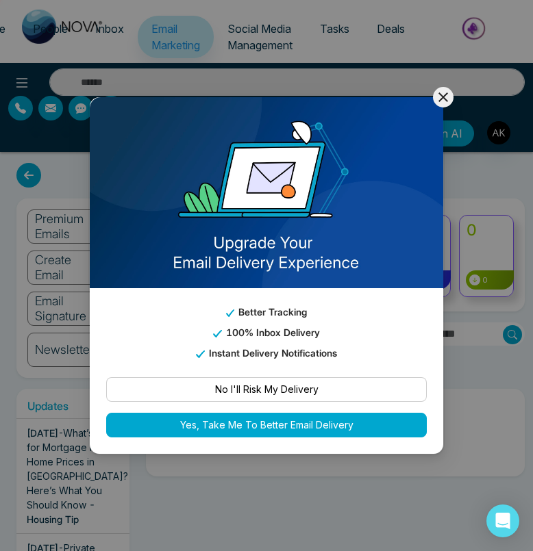
click at [446, 97] on icon at bounding box center [443, 97] width 16 height 16
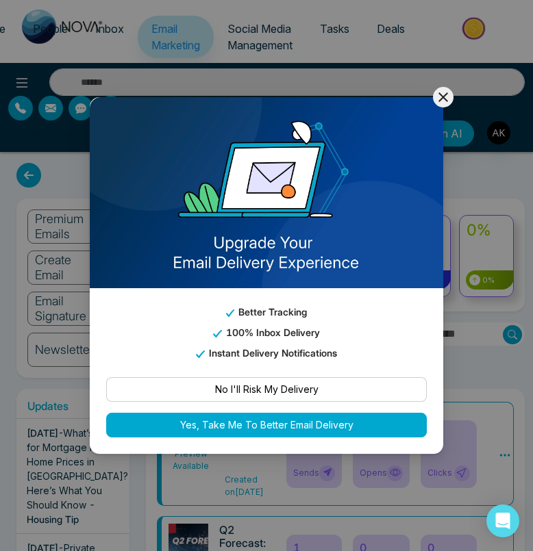
click at [449, 108] on div "Better Tracking 100% Inbox Delivery Instant Delivery Notifications No I'll Risk…" at bounding box center [266, 275] width 533 height 551
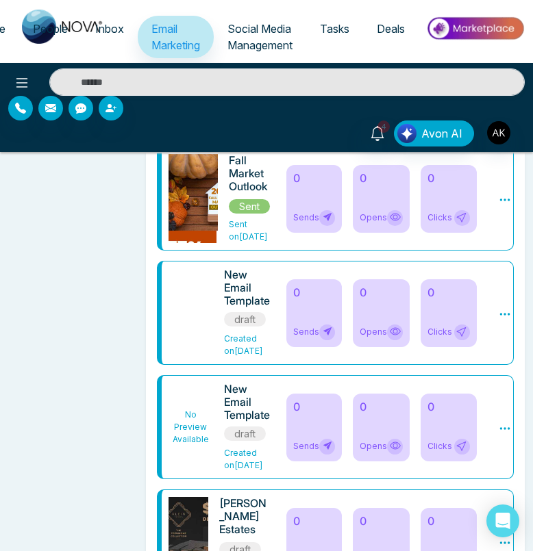
scroll to position [5270, 0]
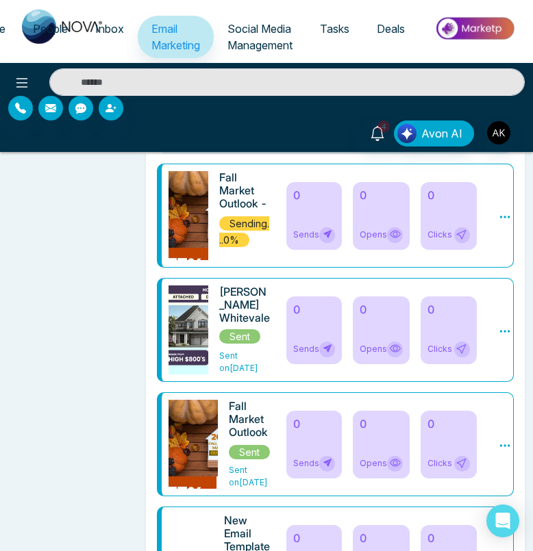
click at [39, 30] on span "People" at bounding box center [50, 29] width 35 height 14
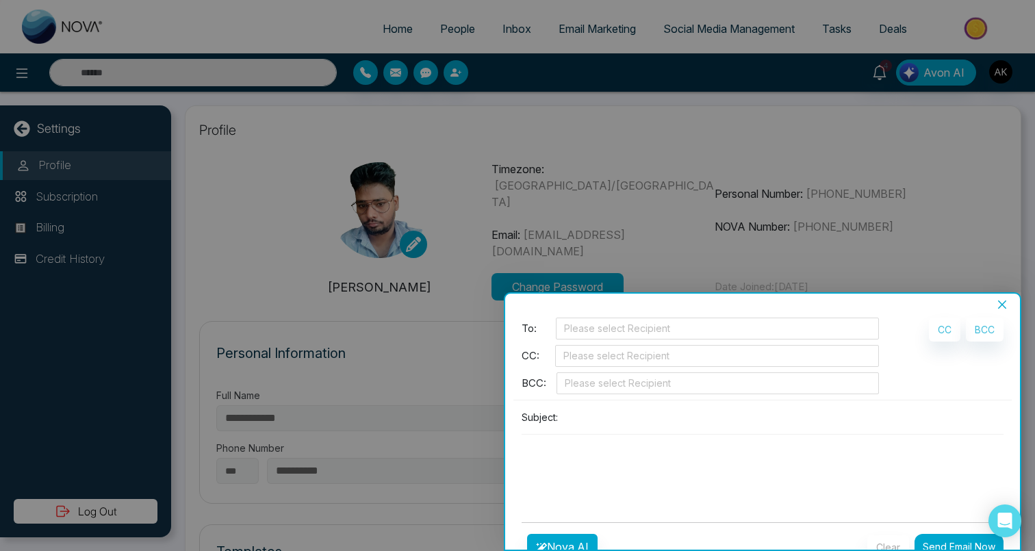
select select "***"
click at [1003, 306] on icon "close" at bounding box center [1002, 304] width 11 height 11
